Goal: Task Accomplishment & Management: Use online tool/utility

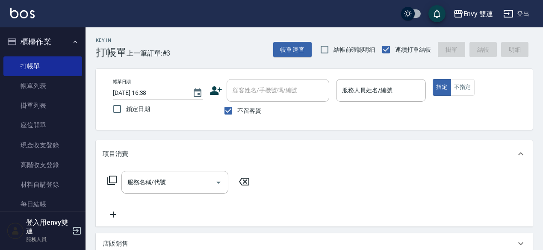
click at [219, 90] on icon at bounding box center [216, 90] width 13 height 13
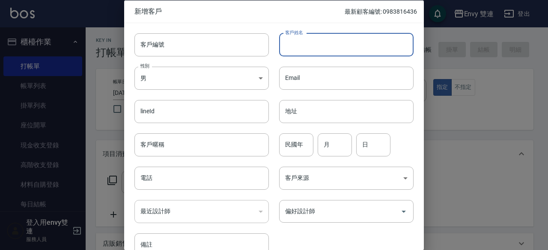
click at [316, 45] on input "客戶姓名" at bounding box center [346, 44] width 134 height 23
type input "吳佩珊"
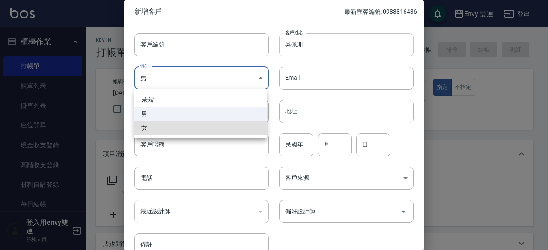
type input "FEMALE"
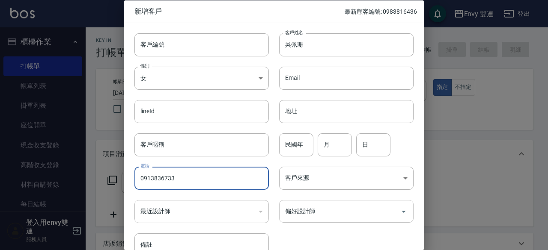
type input "0913836733"
click at [357, 206] on input "偏好設計師" at bounding box center [340, 211] width 114 height 15
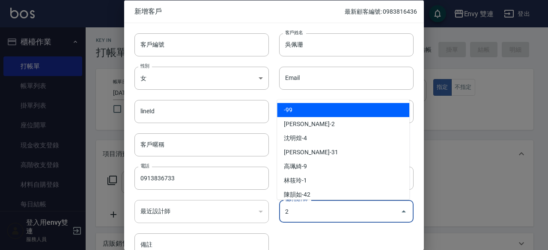
type input "張晏瑜"
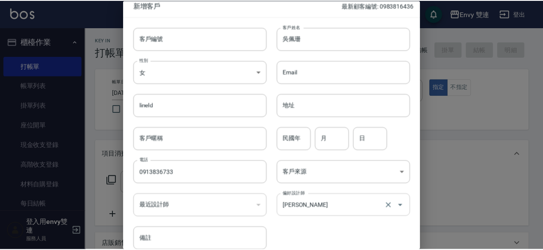
scroll to position [46, 0]
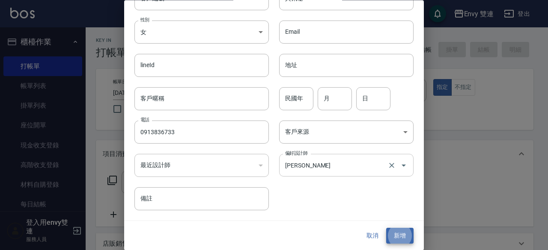
click at [386, 228] on button "新增" at bounding box center [399, 236] width 27 height 16
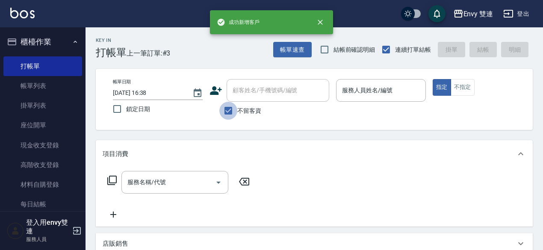
click at [228, 111] on input "不留客資" at bounding box center [228, 111] width 18 height 18
checkbox input "false"
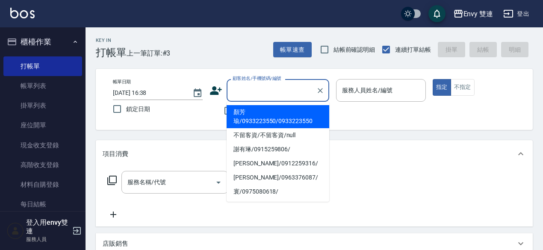
click at [252, 93] on input "顧客姓名/手機號碼/編號" at bounding box center [272, 90] width 82 height 15
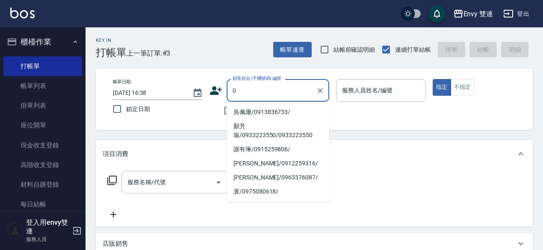
type input "吳佩珊/0913836733/"
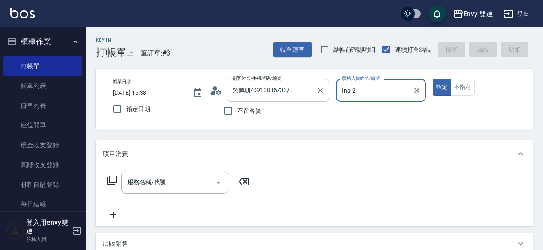
type input "Ina-2"
click at [433, 79] on button "指定" at bounding box center [442, 87] width 18 height 17
type button "true"
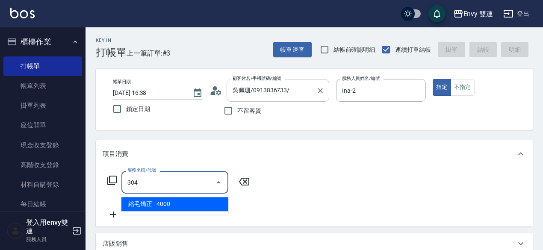
type input "縮毛矯正 (304)"
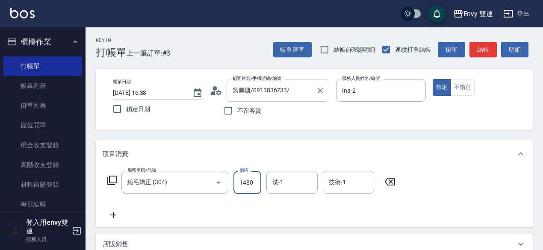
type input "1480"
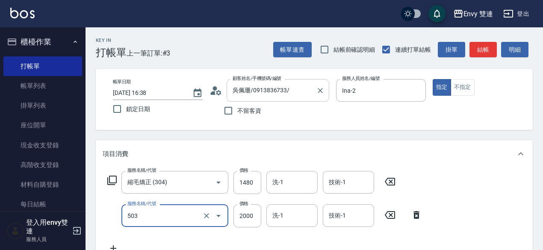
type input "日本結構二段式(503)"
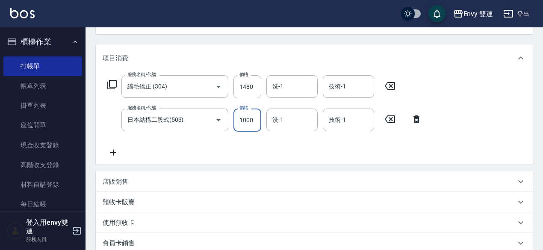
scroll to position [0, 0]
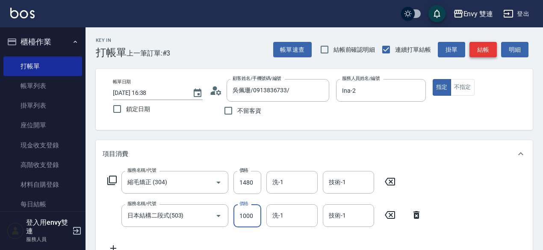
type input "1000"
click at [491, 47] on button "結帳" at bounding box center [483, 50] width 27 height 16
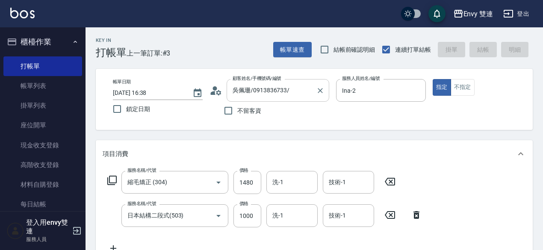
type input "2025/10/11 19:31"
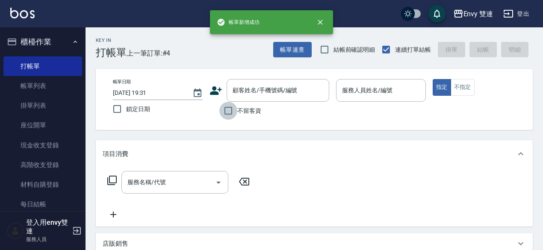
click at [219, 113] on input "不留客資" at bounding box center [228, 111] width 18 height 18
checkbox input "true"
type input "陳怡璇/0939059123/"
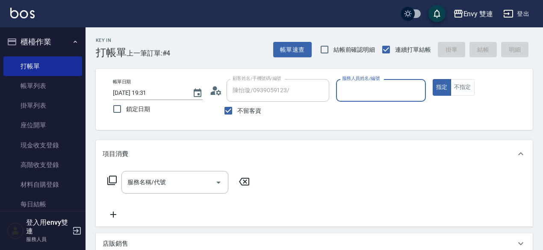
type input "Zoe-9"
type input "高啟皇/0911091573/"
type input "Z"
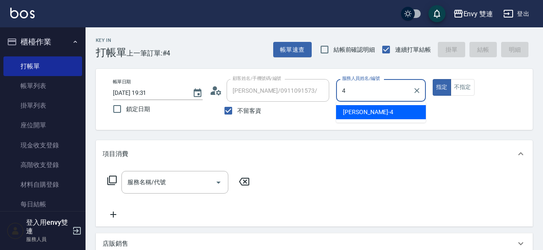
type input "Allan-4"
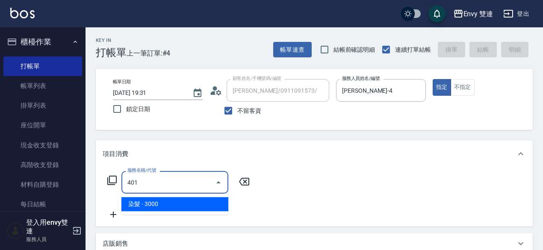
type input "染髮(401)"
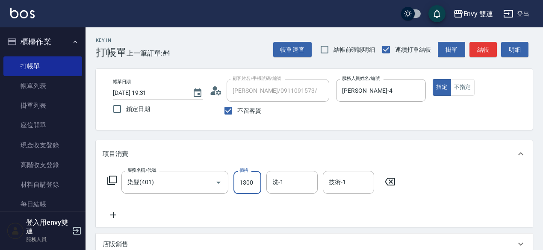
type input "1300"
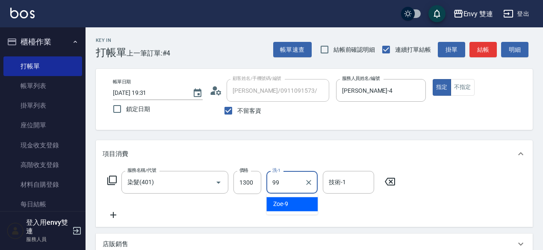
type input "-99"
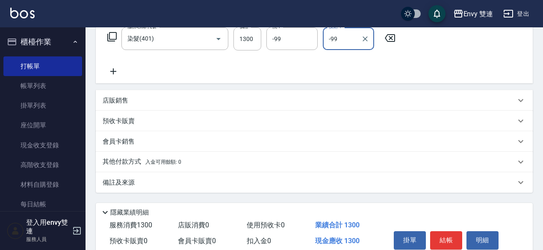
scroll to position [174, 0]
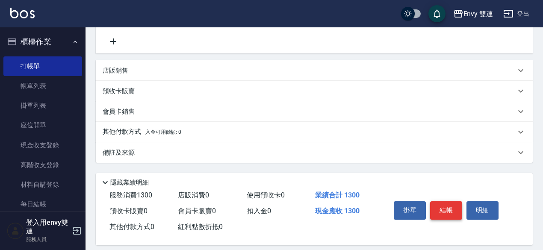
type input "-99"
click at [453, 205] on button "結帳" at bounding box center [446, 211] width 32 height 18
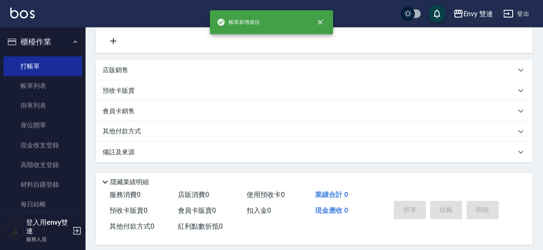
scroll to position [0, 0]
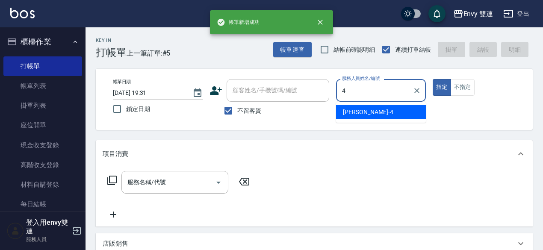
type input "Allan-4"
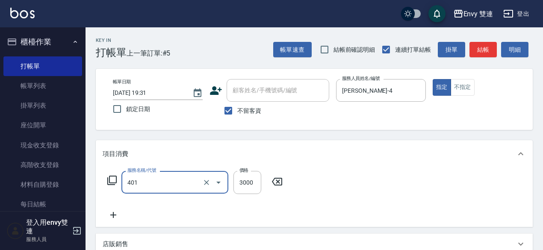
type input "染髮(401)"
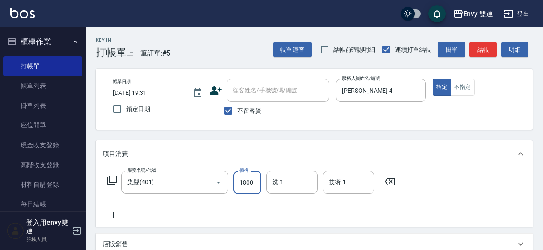
type input "1800"
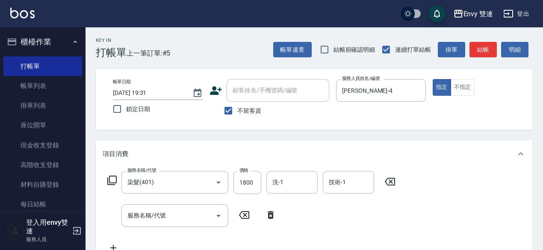
click at [266, 209] on div "服務名稱/代號 服務名稱/代號" at bounding box center [192, 215] width 179 height 23
click at [267, 210] on icon at bounding box center [270, 215] width 21 height 10
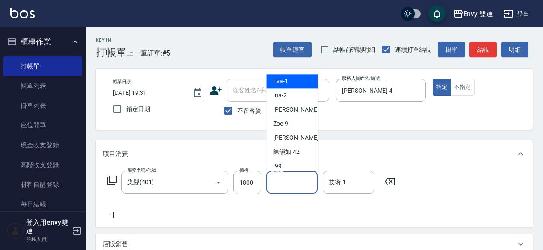
click at [293, 184] on input "洗-1" at bounding box center [292, 182] width 44 height 15
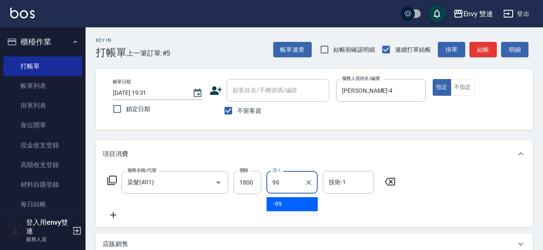
type input "-99"
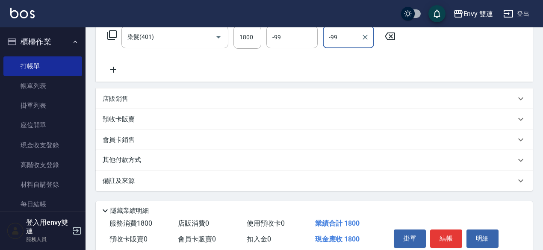
scroll to position [148, 0]
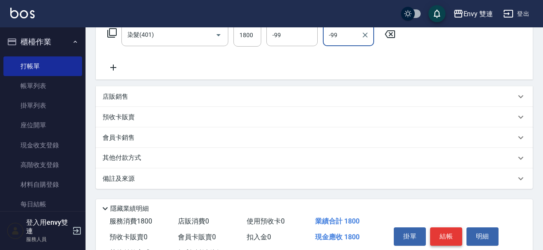
type input "-99"
click at [436, 231] on button "結帳" at bounding box center [446, 237] width 32 height 18
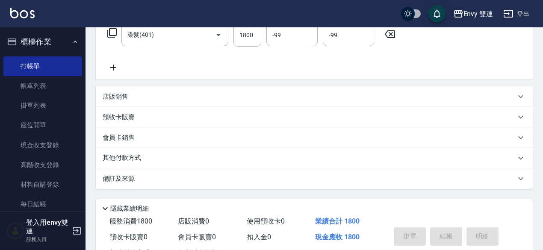
type input "2025/10/11 19:32"
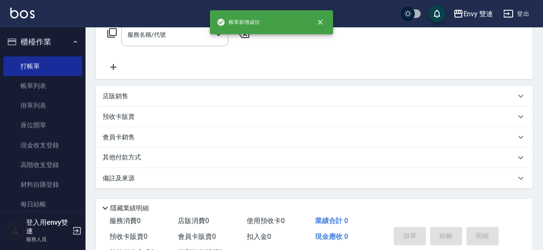
scroll to position [0, 0]
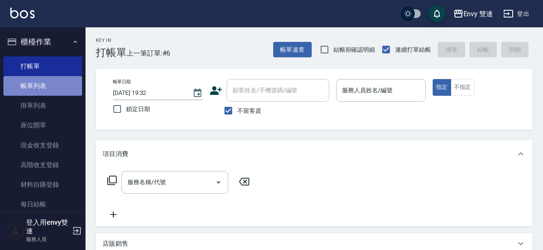
click at [65, 91] on link "帳單列表" at bounding box center [42, 86] width 79 height 20
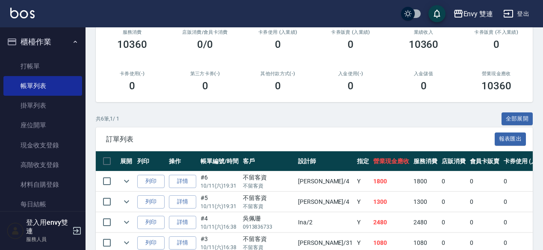
scroll to position [112, 0]
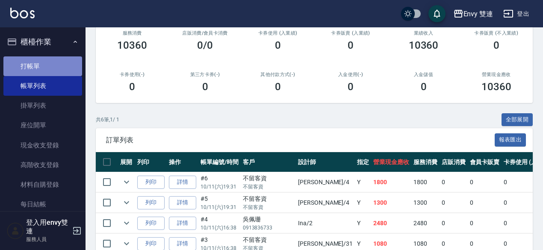
click at [60, 61] on link "打帳單" at bounding box center [42, 66] width 79 height 20
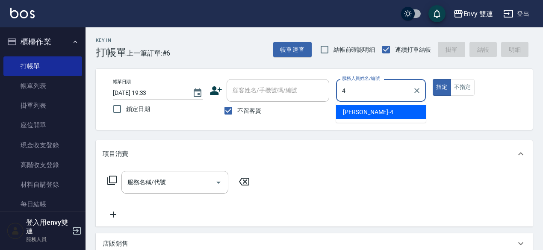
type input "Allan-4"
type button "true"
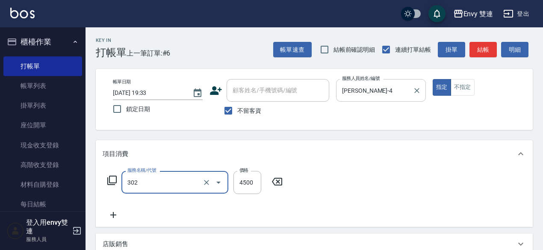
type input "水質感熱塑燙(302)"
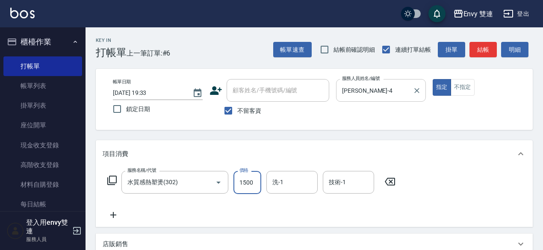
type input "1500"
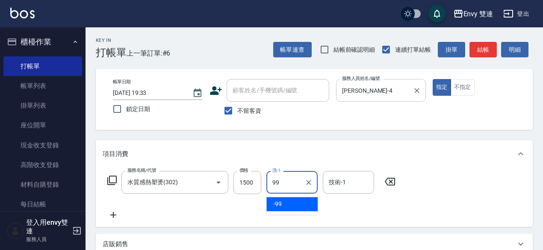
type input "-99"
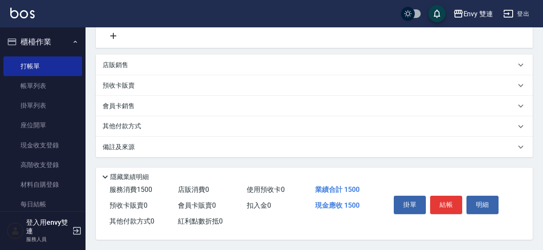
scroll to position [182, 0]
type input "-99"
click at [453, 202] on button "結帳" at bounding box center [446, 205] width 32 height 18
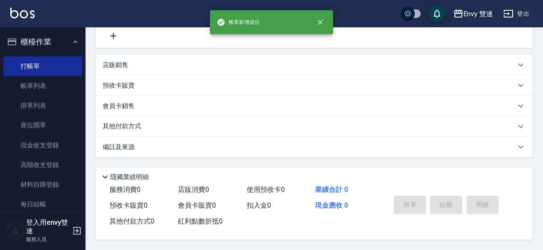
scroll to position [0, 0]
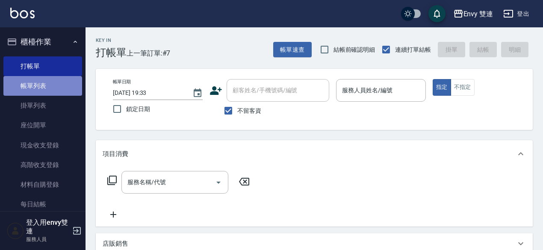
click at [42, 95] on link "帳單列表" at bounding box center [42, 86] width 79 height 20
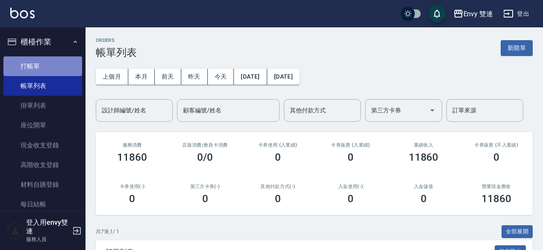
click at [47, 75] on link "打帳單" at bounding box center [42, 66] width 79 height 20
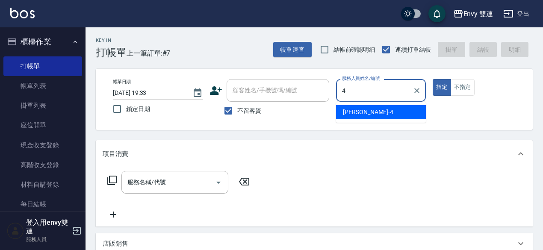
type input "Allan-4"
type button "true"
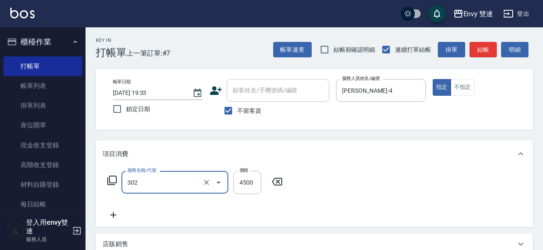
type input "水質感熱塑燙(302)"
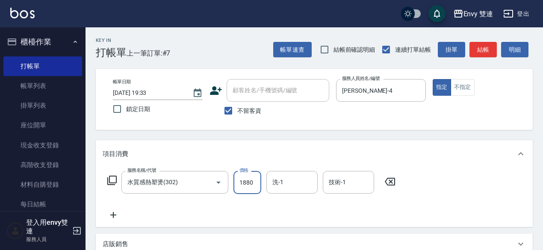
type input "1880"
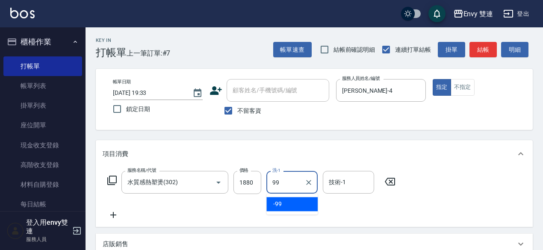
type input "-99"
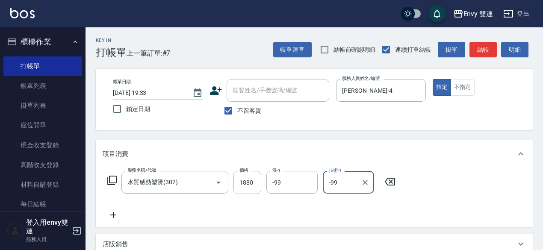
type input "-99"
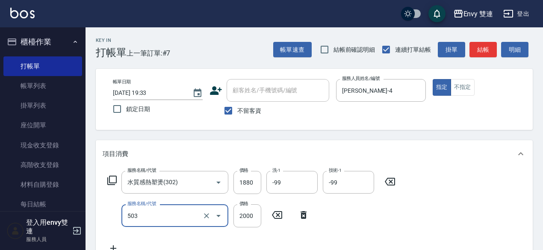
type input "日本結構二段式(503)"
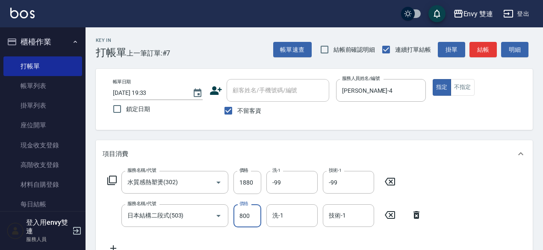
type input "800"
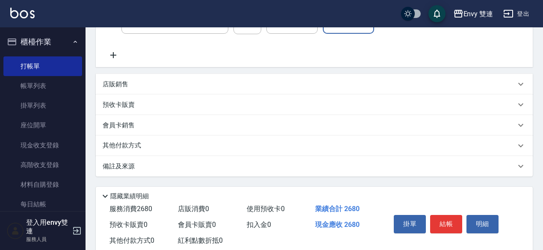
scroll to position [216, 0]
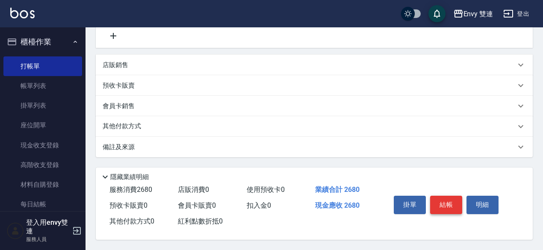
type input "-99"
click at [449, 201] on button "結帳" at bounding box center [446, 205] width 32 height 18
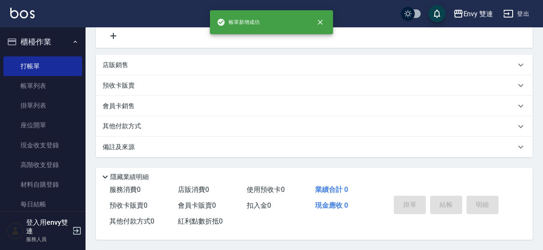
scroll to position [0, 0]
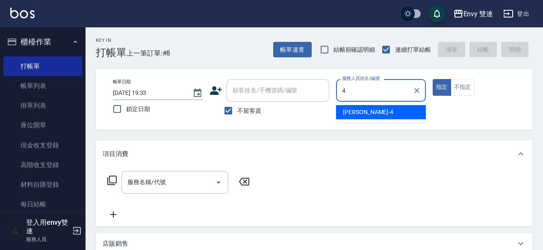
type input "Allan-4"
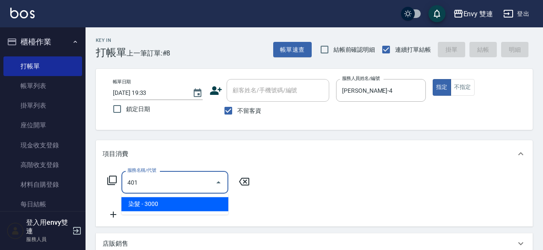
type input "染髮(401)"
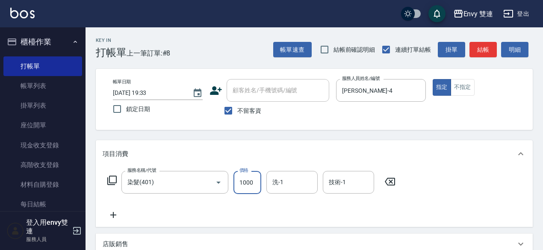
type input "1000"
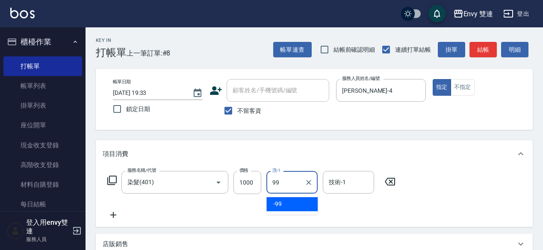
type input "-99"
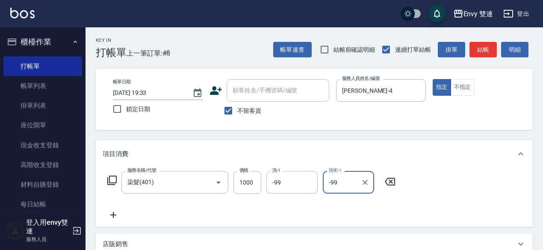
scroll to position [182, 0]
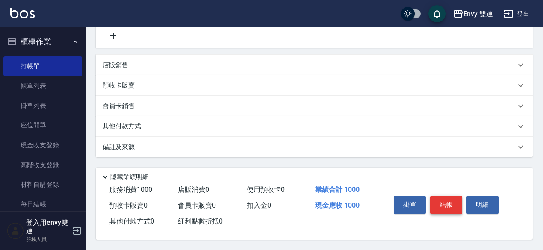
type input "-99"
click at [451, 205] on button "結帳" at bounding box center [446, 205] width 32 height 18
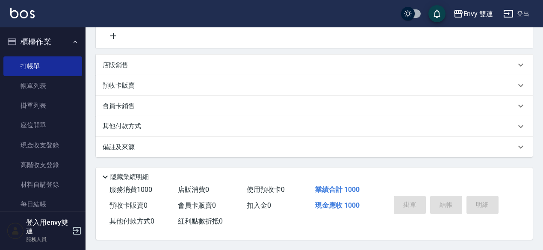
type input "2025/10/11 19:34"
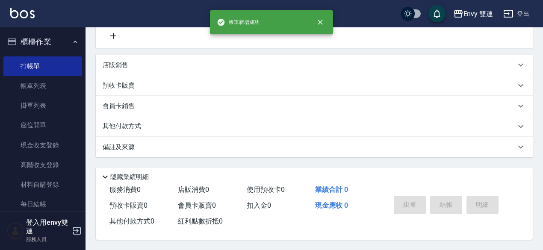
scroll to position [0, 0]
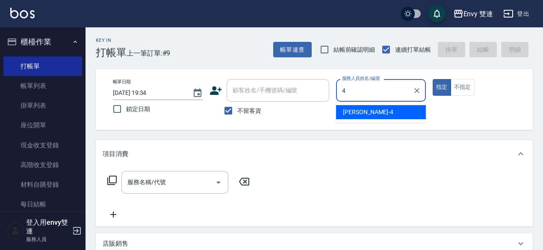
type input "Allan-4"
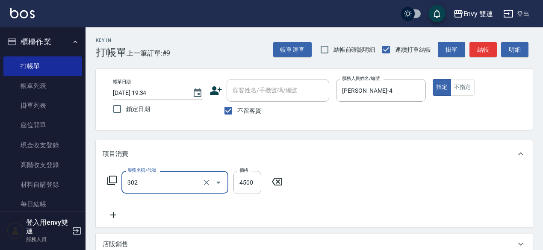
type input "水質感熱塑燙(302)"
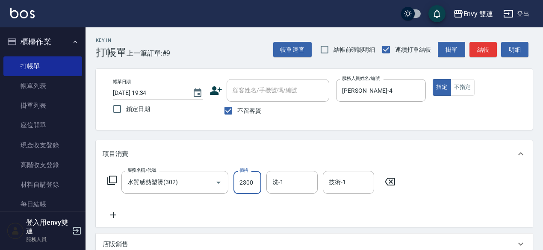
type input "2300"
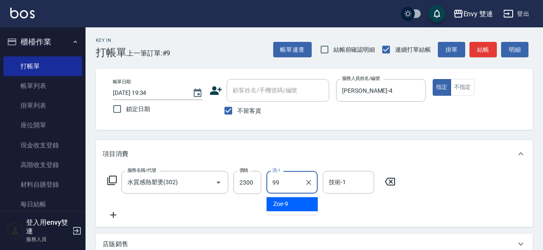
type input "-99"
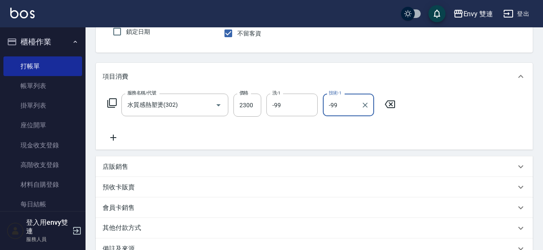
scroll to position [182, 0]
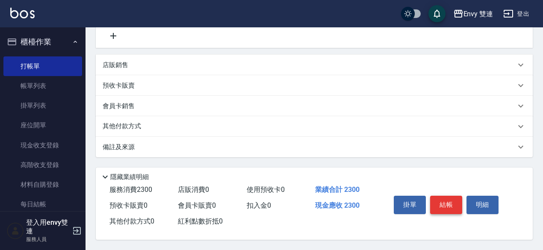
type input "-99"
click at [452, 203] on button "結帳" at bounding box center [446, 205] width 32 height 18
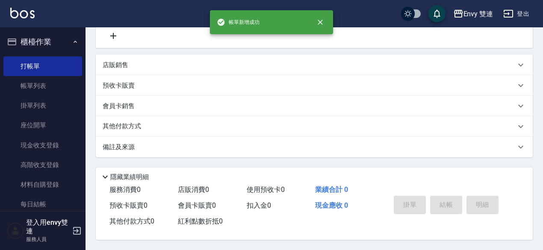
scroll to position [0, 0]
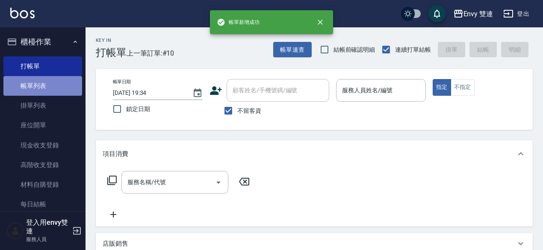
click at [64, 77] on link "帳單列表" at bounding box center [42, 86] width 79 height 20
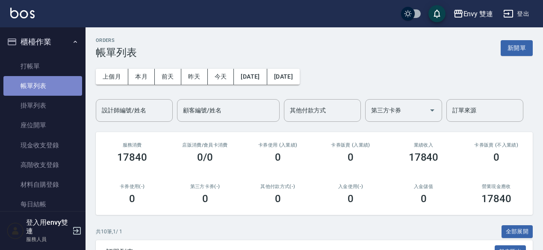
click at [64, 77] on link "帳單列表" at bounding box center [42, 86] width 79 height 20
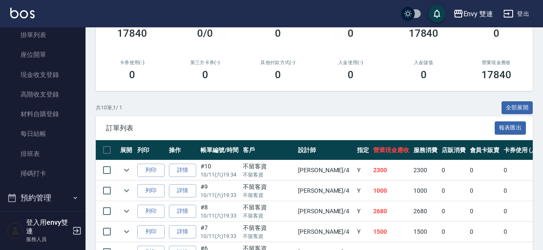
scroll to position [127, 0]
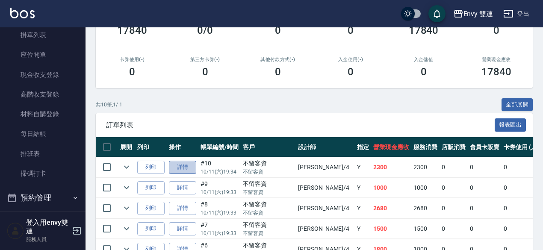
click at [189, 167] on link "詳情" at bounding box center [182, 167] width 27 height 13
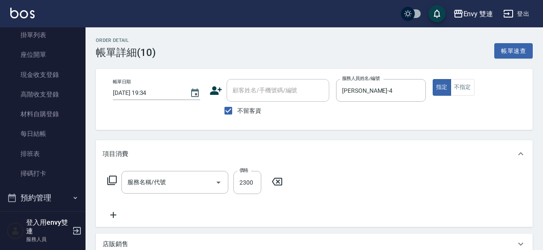
checkbox input "true"
type input "Allan-4"
type input "水質感熱塑燙(302)"
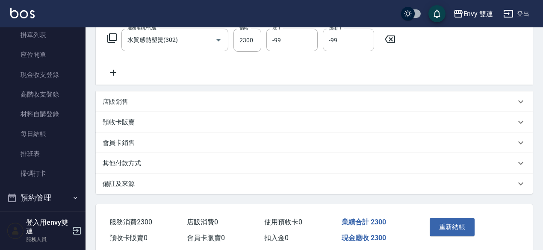
scroll to position [157, 0]
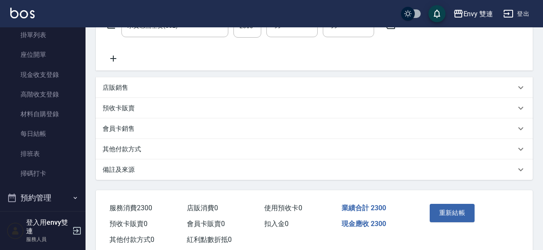
click at [204, 151] on div "其他付款方式" at bounding box center [309, 149] width 413 height 9
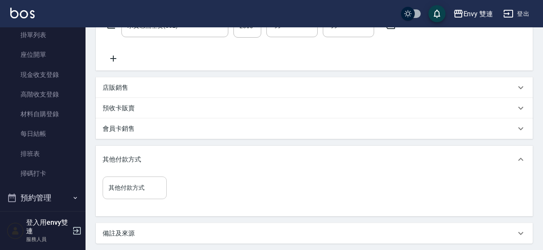
click at [157, 197] on div "其他付款方式" at bounding box center [135, 188] width 64 height 23
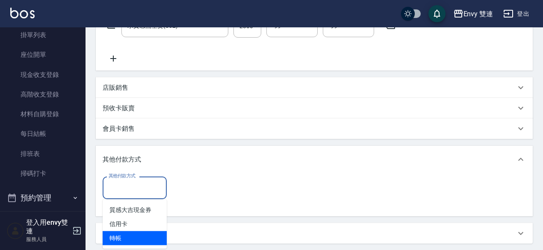
click at [150, 233] on span "轉帳" at bounding box center [135, 238] width 64 height 14
type input "轉帳"
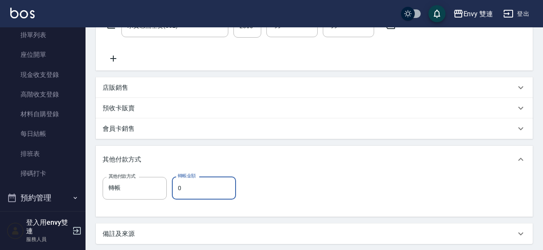
click at [203, 185] on input "0" at bounding box center [204, 188] width 64 height 23
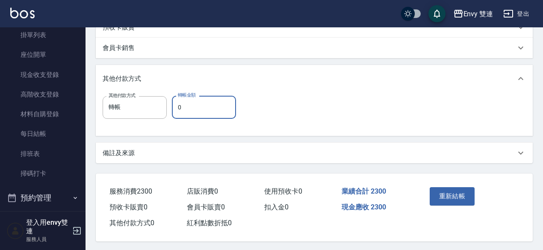
scroll to position [235, 0]
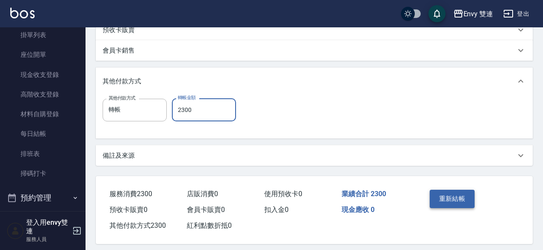
type input "2300"
click at [468, 200] on button "重新結帳" at bounding box center [452, 199] width 45 height 18
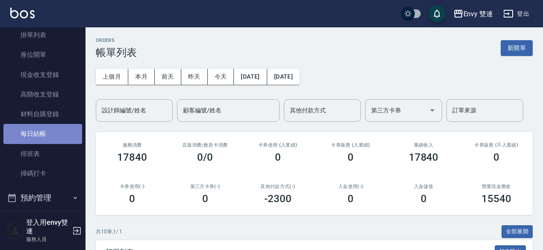
click at [46, 139] on link "每日結帳" at bounding box center [42, 134] width 79 height 20
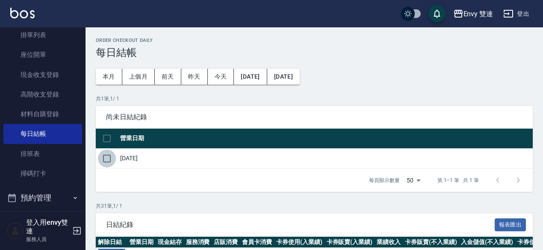
click at [111, 157] on input "checkbox" at bounding box center [107, 159] width 18 height 18
checkbox input "true"
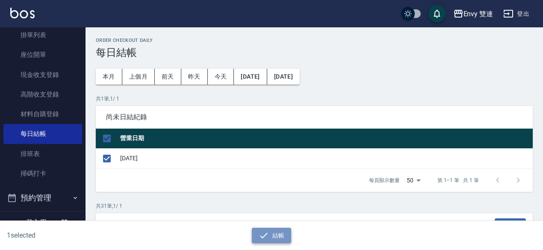
click at [277, 231] on button "結帳" at bounding box center [272, 236] width 40 height 16
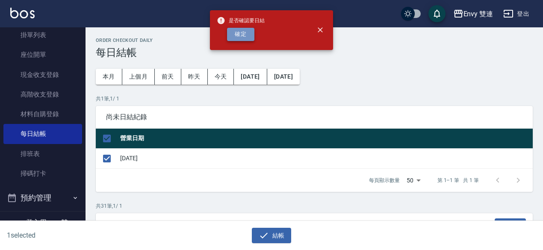
click at [248, 32] on button "確定" at bounding box center [240, 34] width 27 height 13
checkbox input "false"
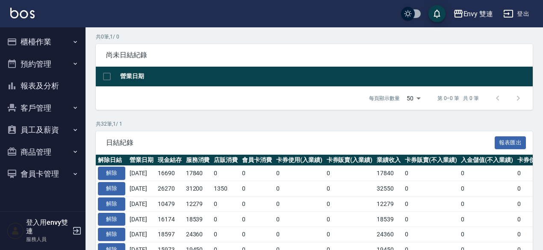
scroll to position [61, 0]
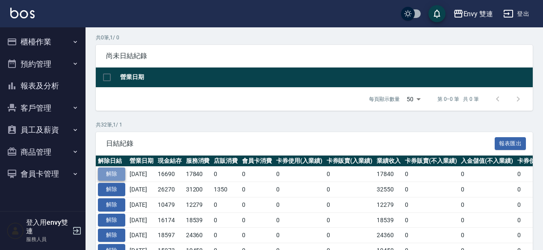
click at [109, 175] on button "解除" at bounding box center [111, 174] width 27 height 13
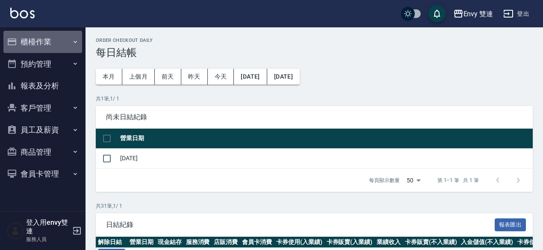
click at [50, 37] on button "櫃檯作業" at bounding box center [42, 42] width 79 height 22
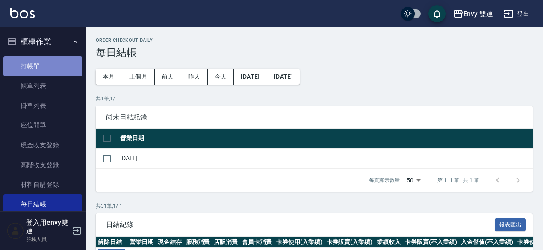
click at [53, 66] on link "打帳單" at bounding box center [42, 66] width 79 height 20
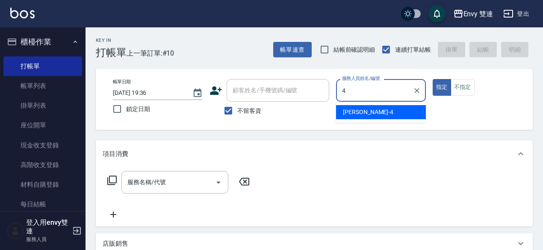
type input "Allan-4"
type button "true"
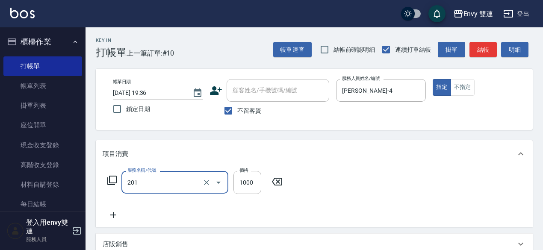
type input "剪髮(201)"
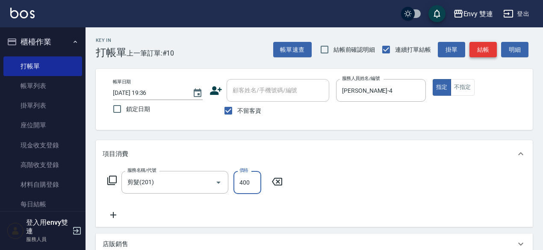
type input "400"
click at [479, 52] on button "結帳" at bounding box center [483, 50] width 27 height 16
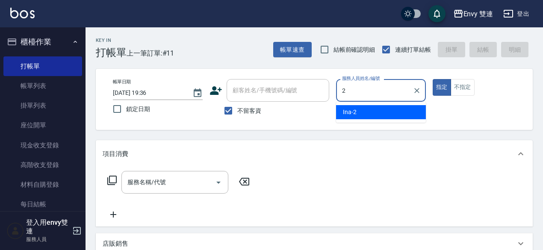
type input "Ina-2"
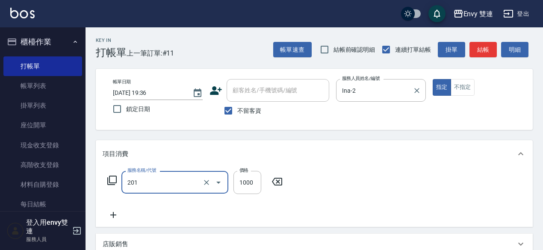
type input "剪髮(201)"
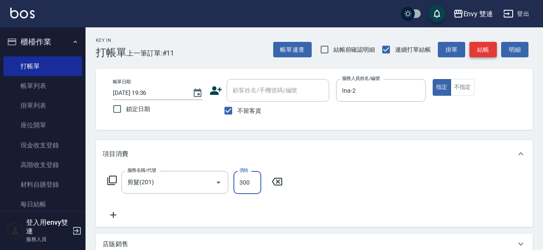
type input "300"
click at [486, 53] on button "結帳" at bounding box center [483, 50] width 27 height 16
type input "2025/10/11 19:37"
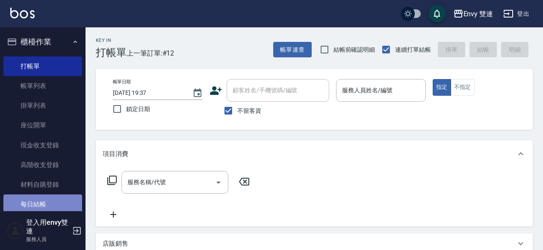
click at [56, 201] on link "每日結帳" at bounding box center [42, 205] width 79 height 20
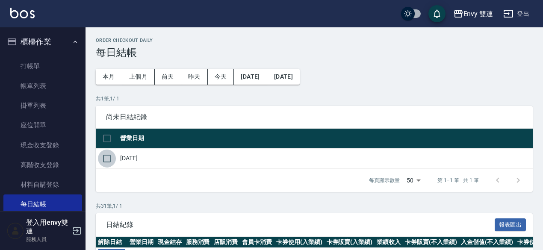
click at [109, 160] on input "checkbox" at bounding box center [107, 159] width 18 height 18
checkbox input "true"
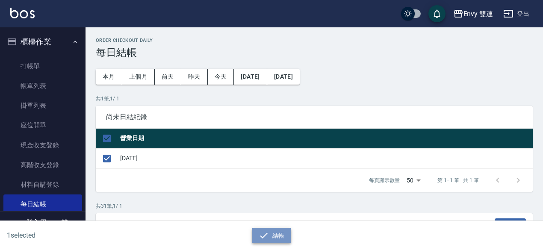
click at [269, 238] on button "結帳" at bounding box center [272, 236] width 40 height 16
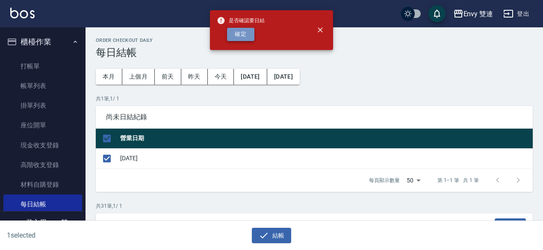
click at [240, 34] on button "確定" at bounding box center [240, 34] width 27 height 13
checkbox input "false"
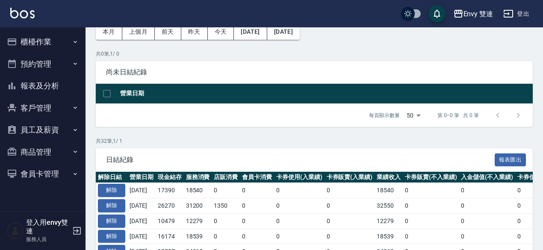
scroll to position [45, 0]
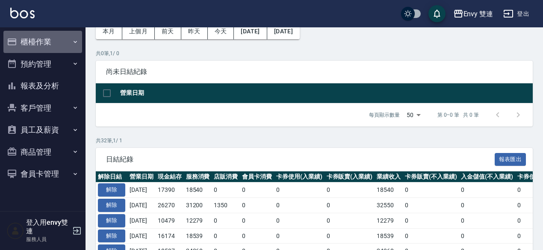
click at [41, 48] on button "櫃檯作業" at bounding box center [42, 42] width 79 height 22
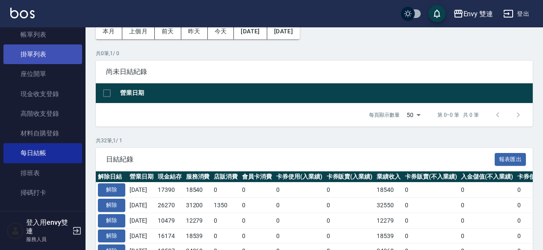
scroll to position [98, 0]
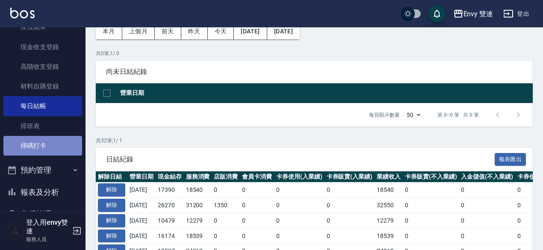
click at [59, 138] on link "掃碼打卡" at bounding box center [42, 146] width 79 height 20
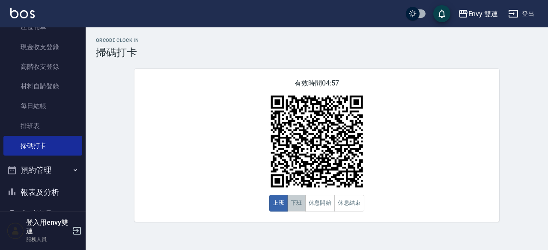
click at [297, 208] on button "下班" at bounding box center [296, 203] width 18 height 17
